Goal: Task Accomplishment & Management: Use online tool/utility

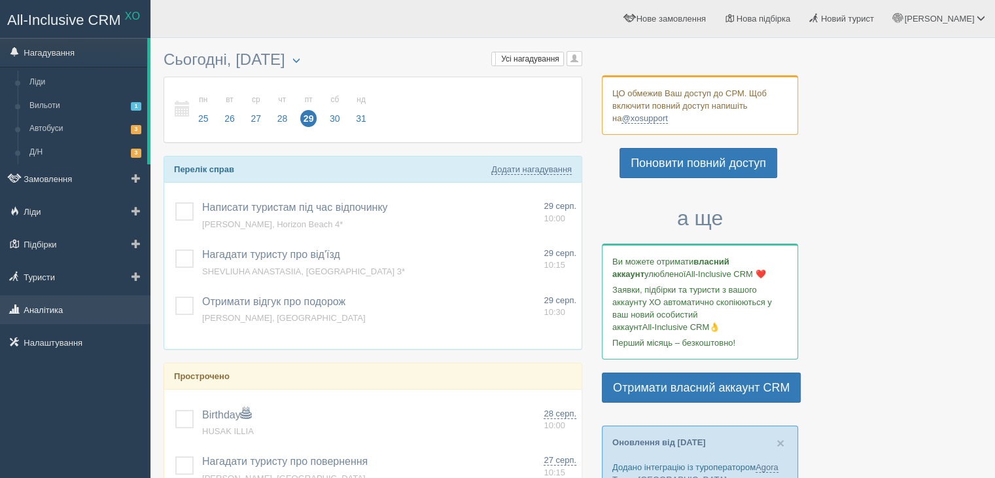
click at [48, 297] on link "Аналітика" at bounding box center [75, 309] width 150 height 29
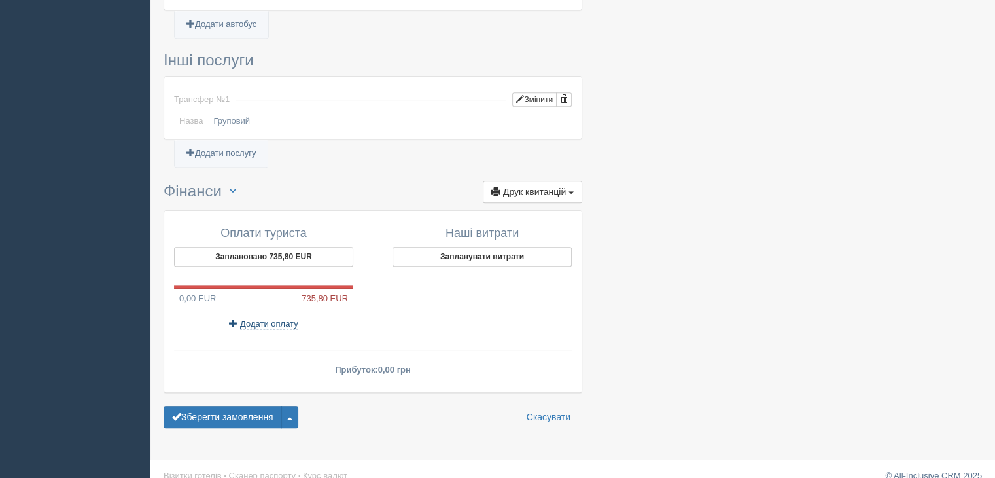
click at [272, 319] on span "Додати оплату" at bounding box center [269, 324] width 58 height 10
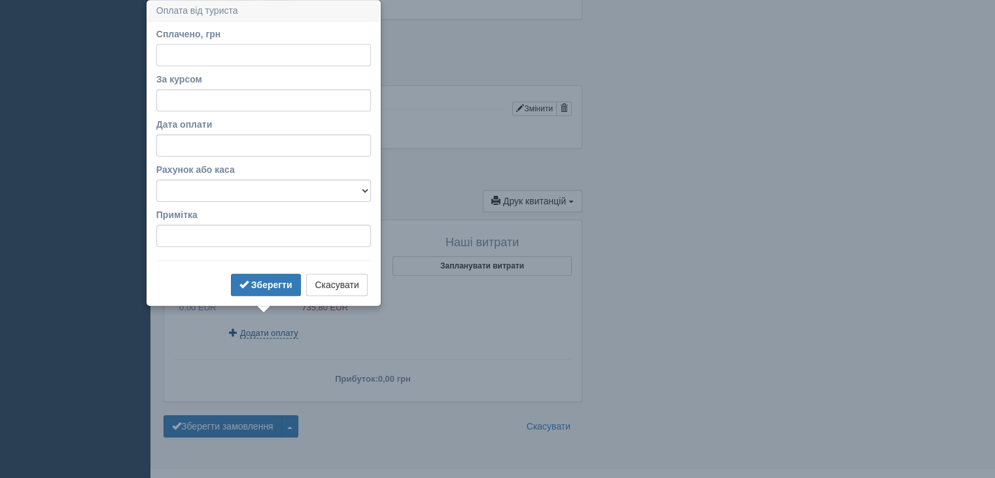
scroll to position [1045, 0]
type input "20000"
click at [239, 194] on select "Готівка Картка Рахунок у банку" at bounding box center [263, 191] width 215 height 22
select select "1165"
click at [156, 180] on select "Готівка Картка Рахунок у банку" at bounding box center [263, 191] width 215 height 22
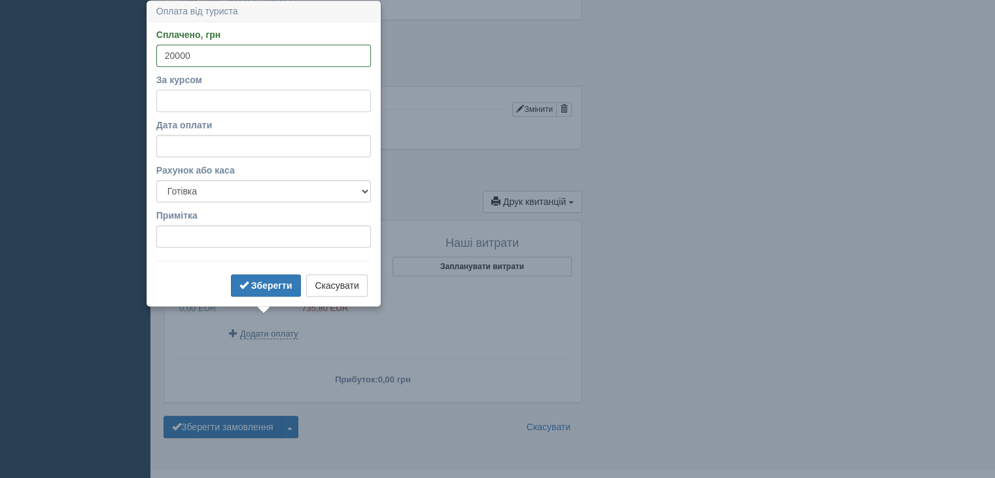
click at [171, 99] on input "За курсом" at bounding box center [263, 101] width 215 height 22
type input "49.39"
click at [211, 237] on input "Примітка" at bounding box center [263, 236] width 215 height 22
type input "f"
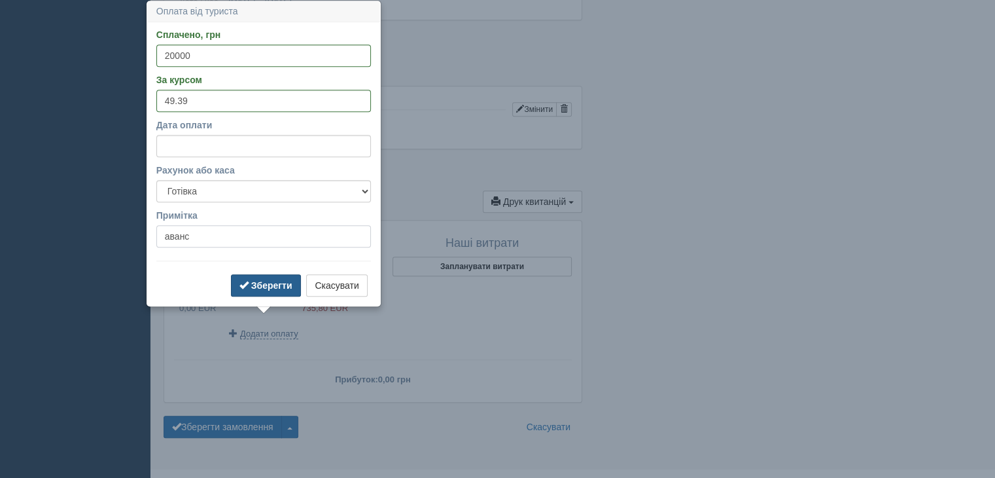
type input "аванс"
click at [275, 288] on b "Зберегти" at bounding box center [271, 285] width 41 height 10
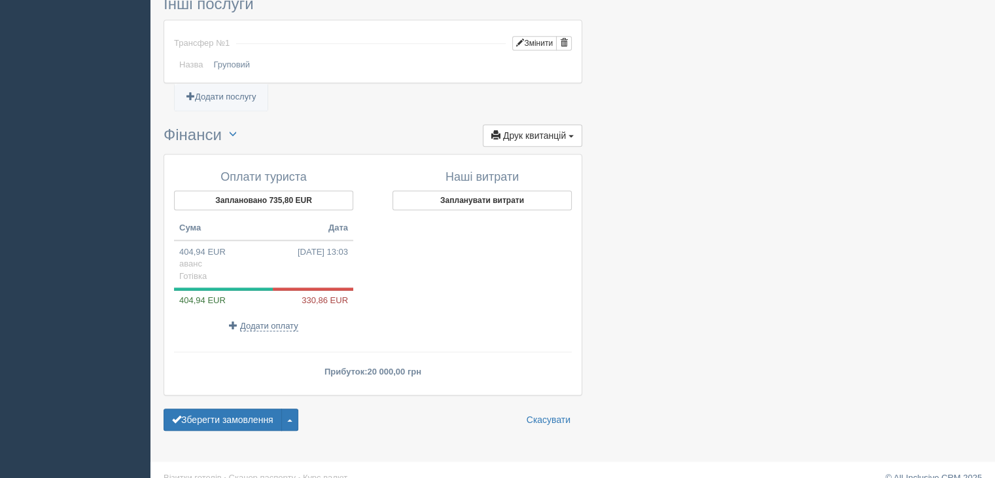
scroll to position [1113, 0]
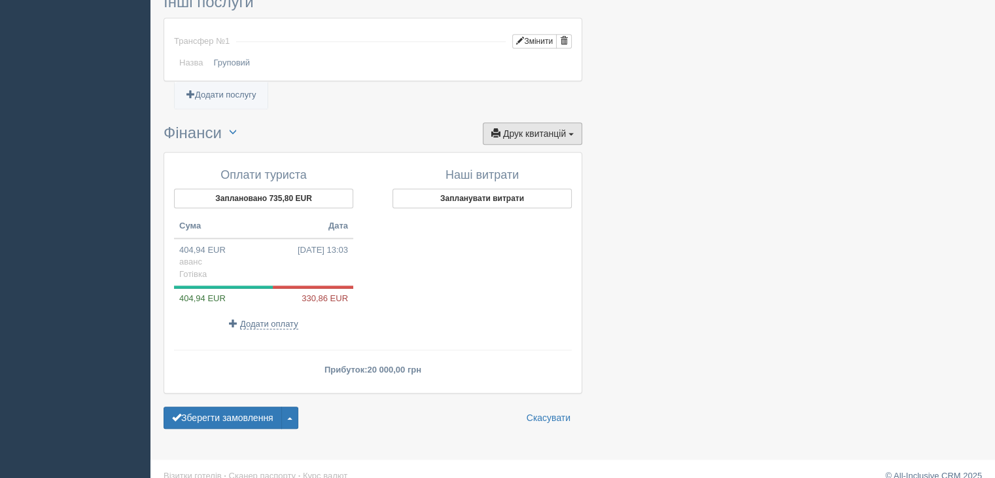
click at [570, 133] on span "button" at bounding box center [570, 134] width 5 height 3
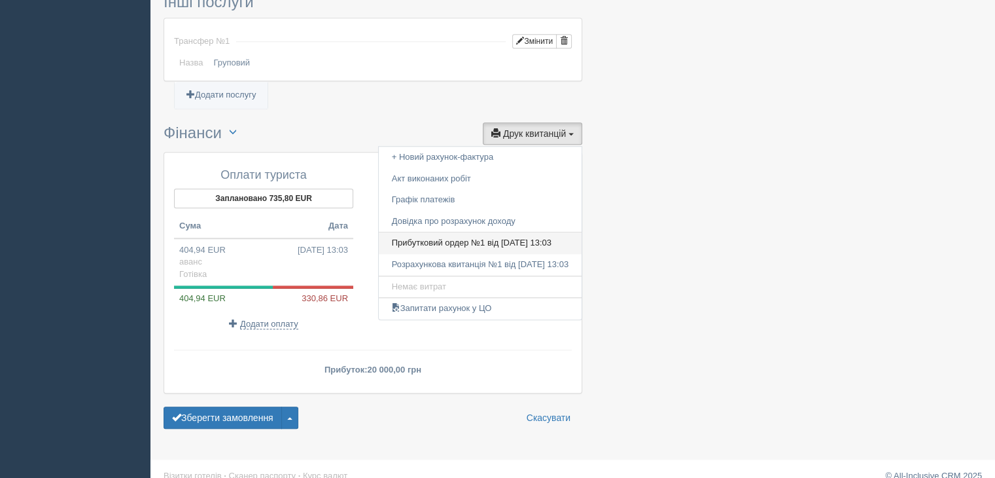
click at [515, 232] on link "Прибутковий ордер №1 від 29.08.2025 13:03" at bounding box center [480, 243] width 203 height 22
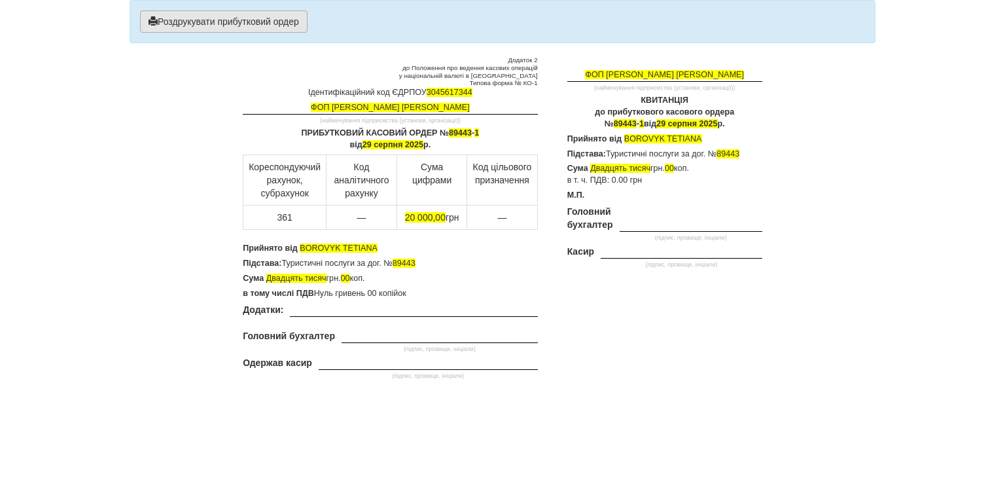
click at [247, 22] on button "Роздрукувати прибутковий ордер" at bounding box center [223, 21] width 167 height 22
